Goal: Transaction & Acquisition: Purchase product/service

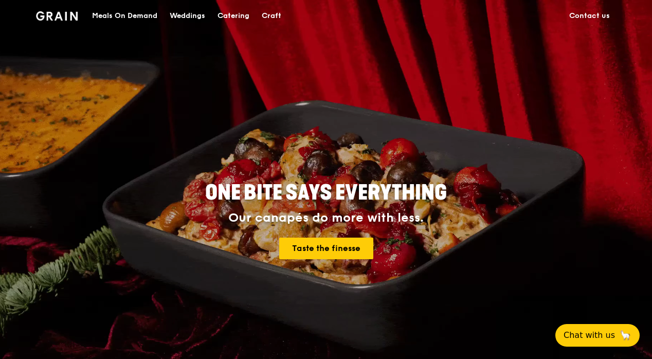
click at [233, 16] on div "Catering" at bounding box center [233, 16] width 32 height 31
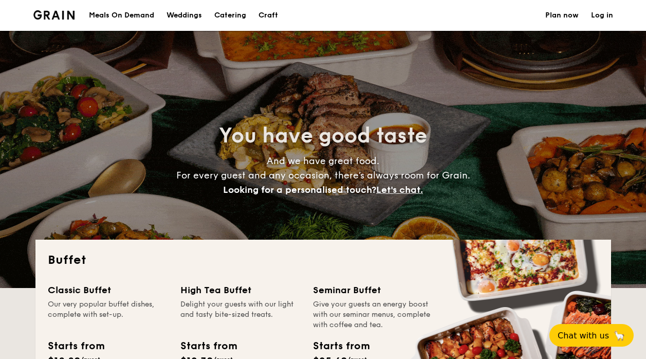
select select
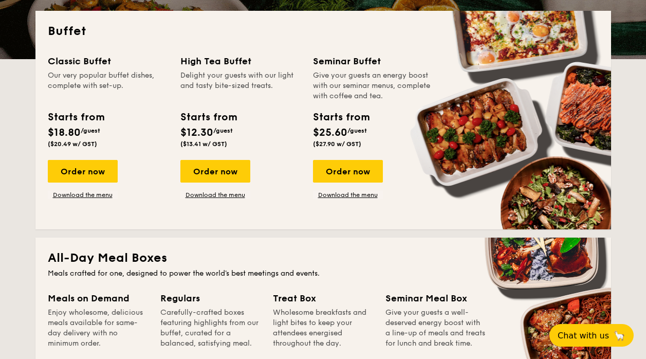
scroll to position [206, 0]
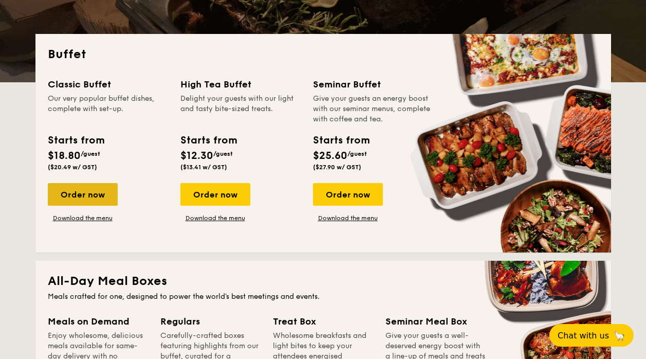
click at [89, 194] on div "Order now" at bounding box center [83, 194] width 70 height 23
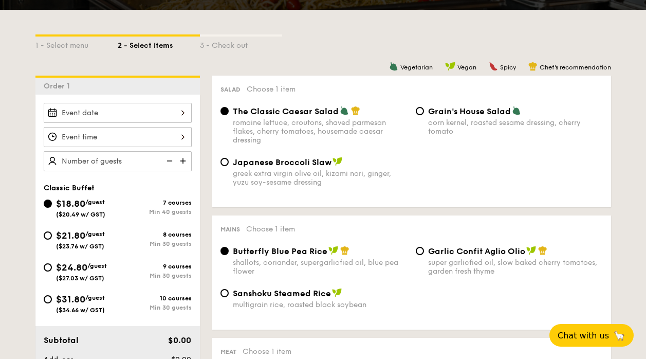
scroll to position [102, 0]
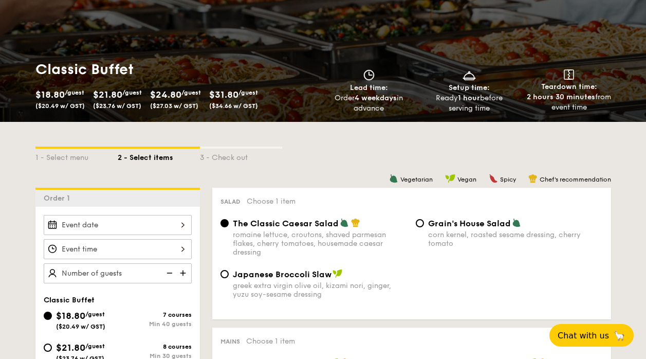
select select
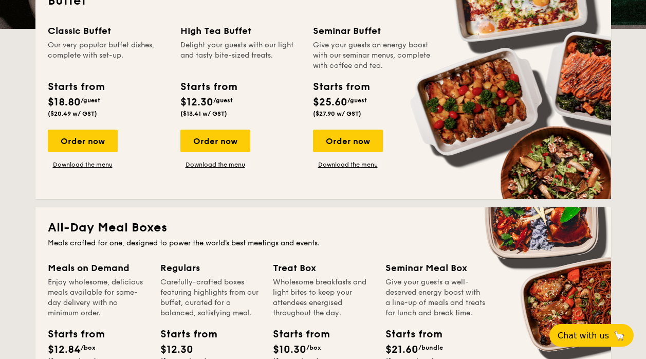
scroll to position [154, 0]
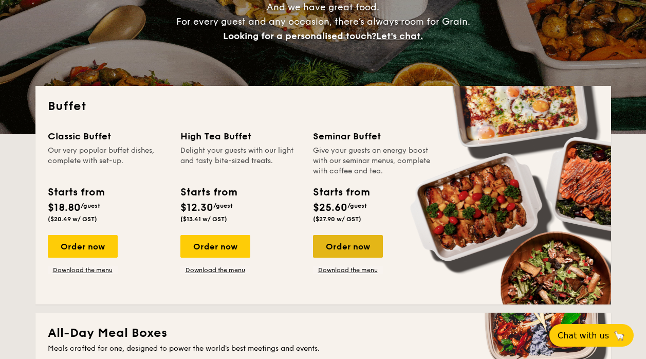
click at [333, 245] on div "Order now" at bounding box center [348, 246] width 70 height 23
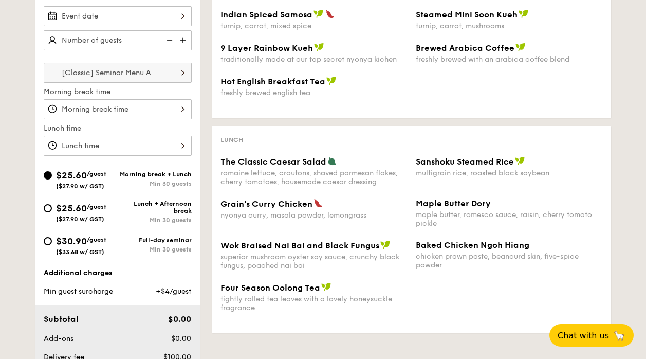
scroll to position [308, 0]
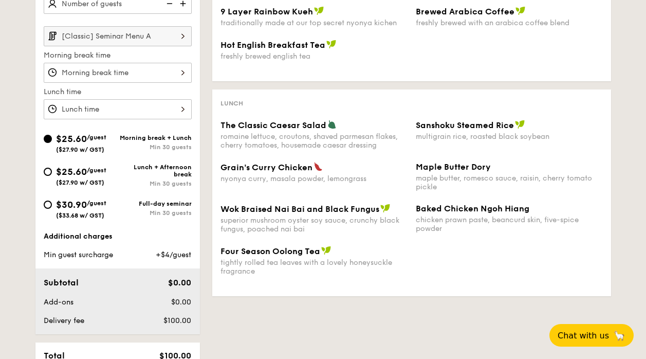
scroll to position [276, 0]
select select
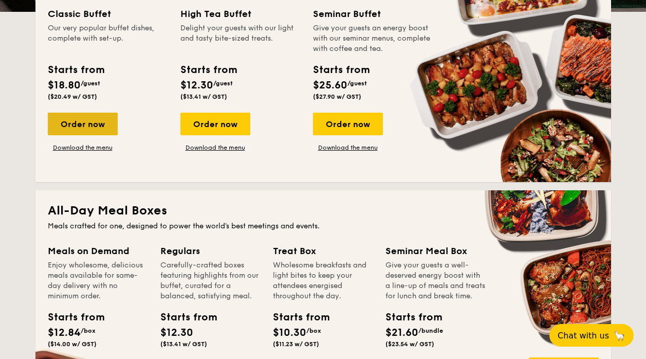
click at [79, 122] on div "Order now" at bounding box center [83, 124] width 70 height 23
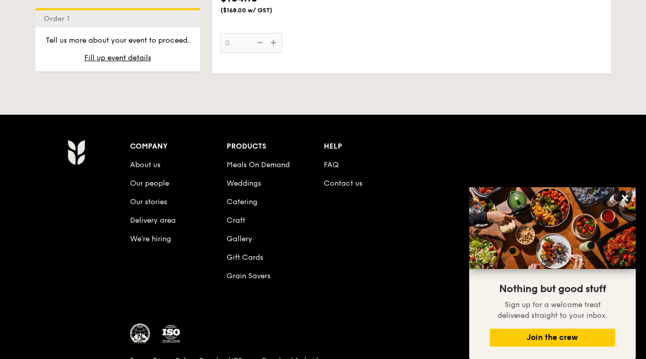
scroll to position [1126, 0]
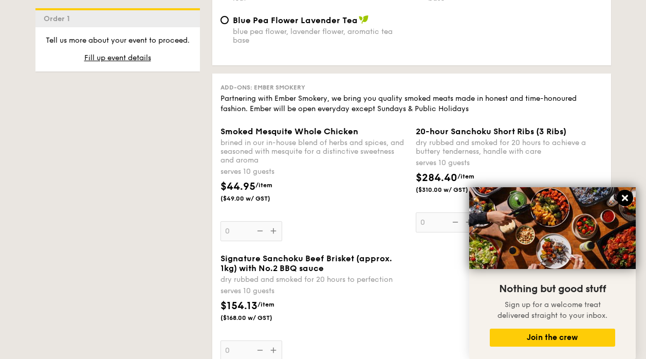
click at [628, 196] on icon at bounding box center [625, 197] width 9 height 9
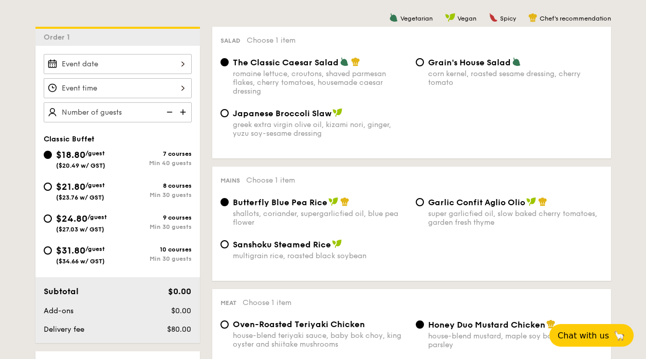
scroll to position [256, 0]
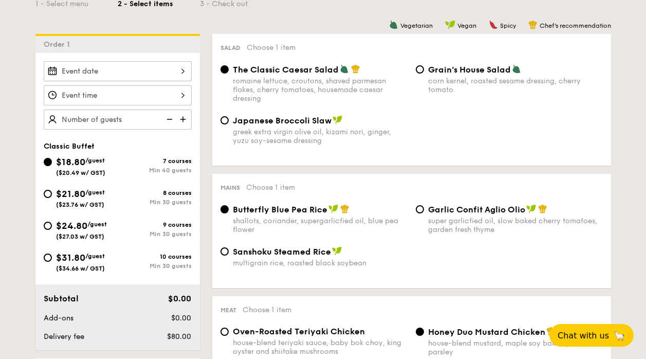
click at [424, 69] on div "Grain's House Salad corn kernel, roasted sesame dressing, cherry tomato" at bounding box center [509, 79] width 195 height 30
click at [224, 122] on input "Japanese Broccoli Slaw greek extra virgin olive oil, kizami [PERSON_NAME], yuzu…" at bounding box center [225, 120] width 8 height 8
radio input "true"
click at [223, 70] on input "The Classic Caesar Salad romaine lettuce, croutons, shaved parmesan flakes, che…" at bounding box center [225, 69] width 8 height 8
radio input "true"
